Goal: Task Accomplishment & Management: Manage account settings

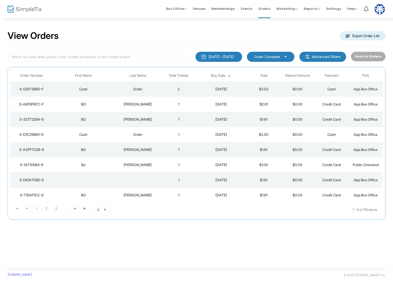
click at [164, 104] on td "1" at bounding box center [179, 104] width 34 height 15
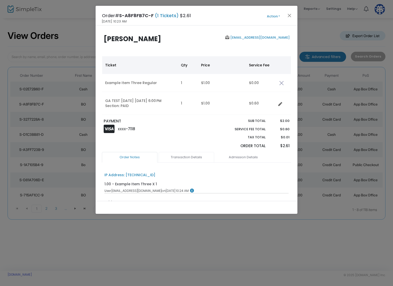
click at [182, 155] on link "Transaction Details" at bounding box center [187, 157] width 56 height 11
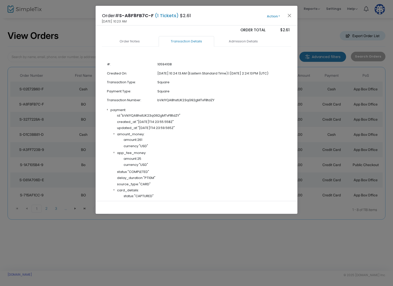
scroll to position [147, 0]
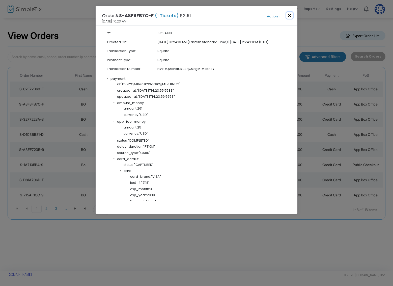
click at [291, 15] on button "Close" at bounding box center [289, 15] width 7 height 7
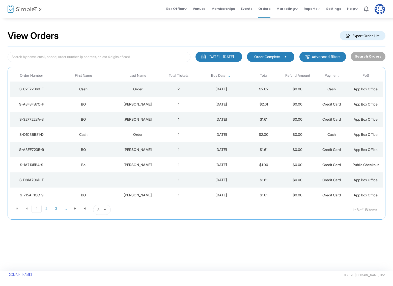
click at [147, 89] on div "Order" at bounding box center [137, 89] width 45 height 5
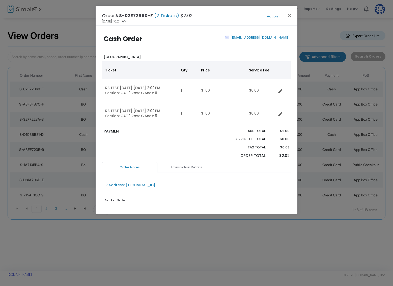
drag, startPoint x: 272, startPoint y: 9, endPoint x: 272, endPoint y: 12, distance: 2.8
click at [272, 9] on div "Order# S-02E72B60-F (2 Tickets) $2.02 8/14/2025 10:24 AM Action Mark Admitted E…" at bounding box center [197, 16] width 202 height 20
drag, startPoint x: 272, startPoint y: 12, endPoint x: 272, endPoint y: 15, distance: 3.1
click at [272, 12] on div "Order# S-02E72B60-F (2 Tickets) $2.02 8/14/2025 10:24 AM Action Mark Admitted E…" at bounding box center [197, 16] width 202 height 20
click at [272, 15] on button "Action" at bounding box center [273, 17] width 30 height 6
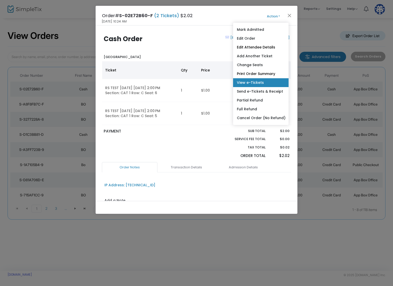
click at [261, 82] on link "View e-Tickets" at bounding box center [261, 82] width 56 height 9
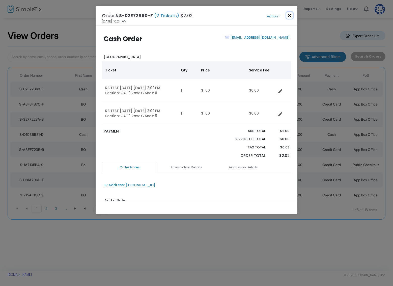
click at [291, 15] on button "Close" at bounding box center [289, 15] width 7 height 7
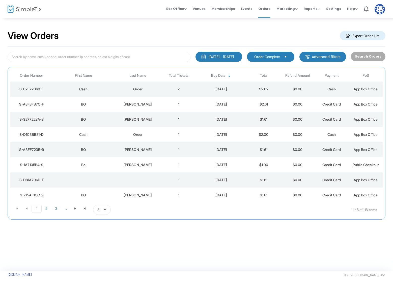
click at [88, 90] on div "Cash" at bounding box center [83, 89] width 59 height 5
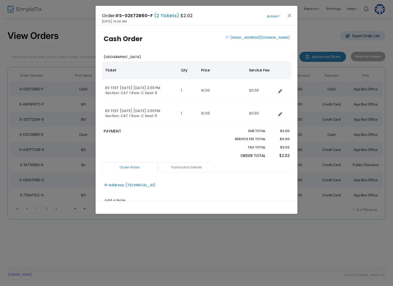
click at [189, 164] on link "Transaction Details" at bounding box center [187, 167] width 56 height 11
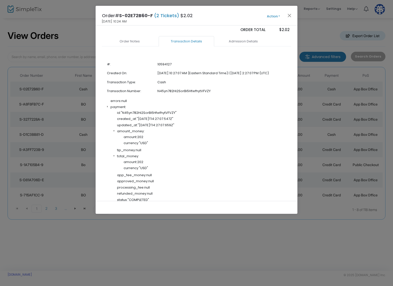
scroll to position [80, 0]
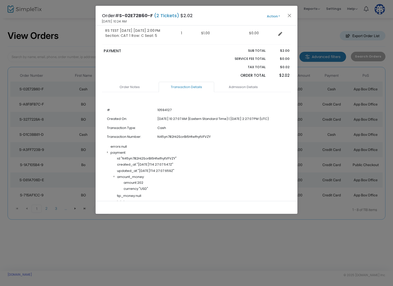
click at [239, 92] on link "Admission Details" at bounding box center [243, 87] width 56 height 11
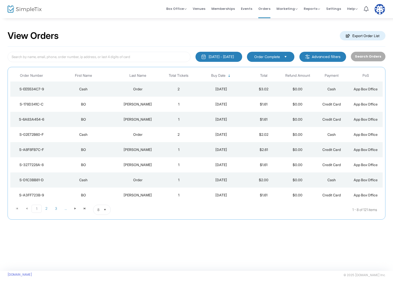
click at [111, 102] on div "BO" at bounding box center [83, 104] width 59 height 5
click at [0, 0] on span at bounding box center [0, 0] width 0 height 0
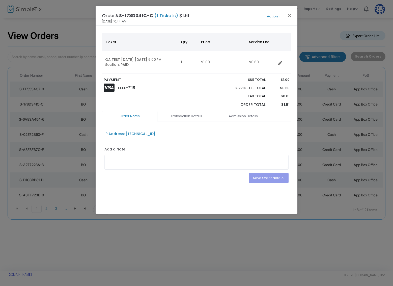
scroll to position [28, 0]
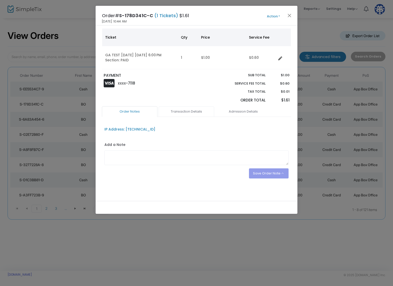
click at [181, 108] on link "Transaction Details" at bounding box center [187, 111] width 56 height 11
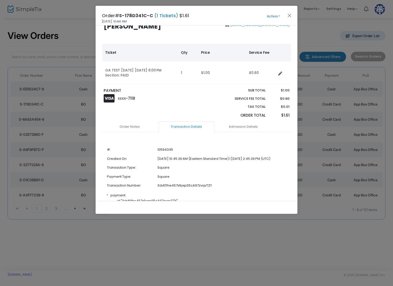
scroll to position [0, 0]
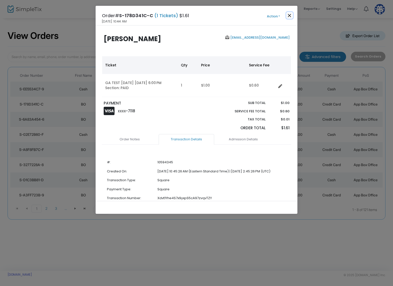
click at [290, 15] on button "Close" at bounding box center [289, 15] width 7 height 7
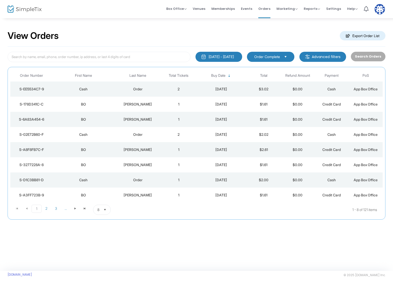
click at [233, 35] on div "View Orders Export Order List" at bounding box center [197, 35] width 378 height 21
click at [153, 102] on div "[PERSON_NAME]" at bounding box center [137, 104] width 45 height 5
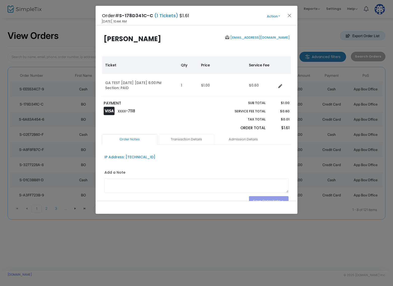
click at [190, 140] on link "Transaction Details" at bounding box center [187, 139] width 56 height 11
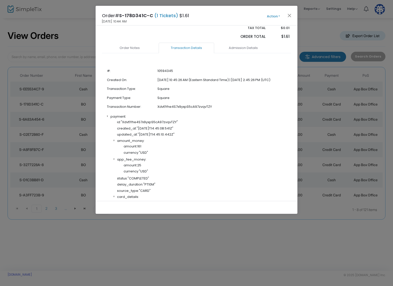
scroll to position [106, 0]
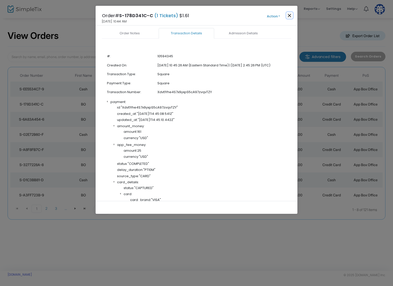
click at [292, 15] on button "Close" at bounding box center [289, 15] width 7 height 7
